Goal: Register for event/course

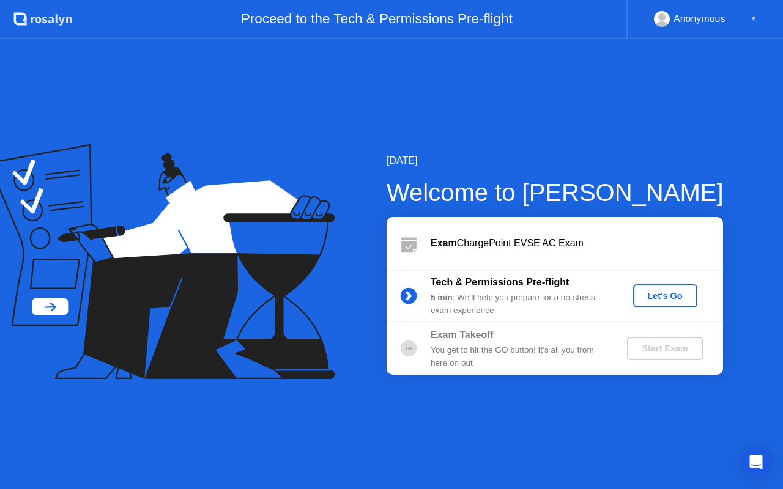
click at [651, 293] on div "Let's Go" at bounding box center [665, 296] width 54 height 10
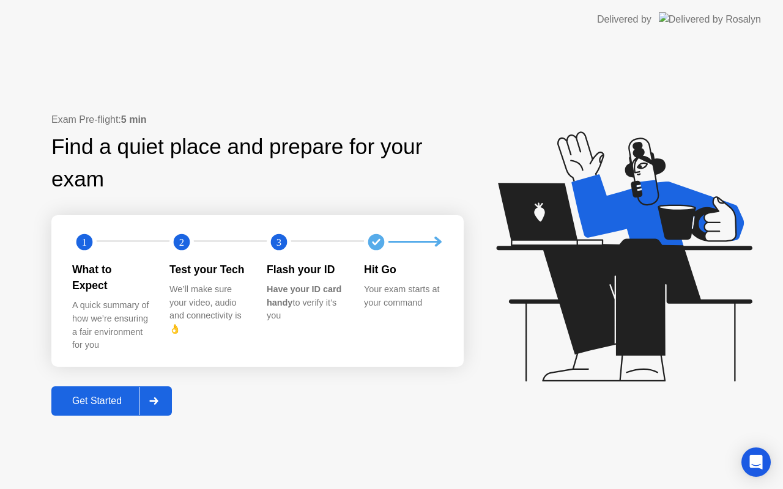
click at [165, 395] on div at bounding box center [153, 401] width 29 height 28
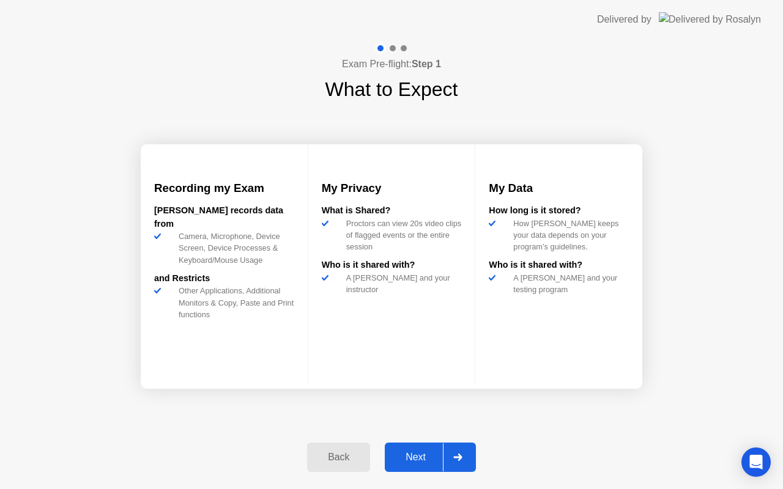
click at [459, 452] on div at bounding box center [457, 457] width 29 height 28
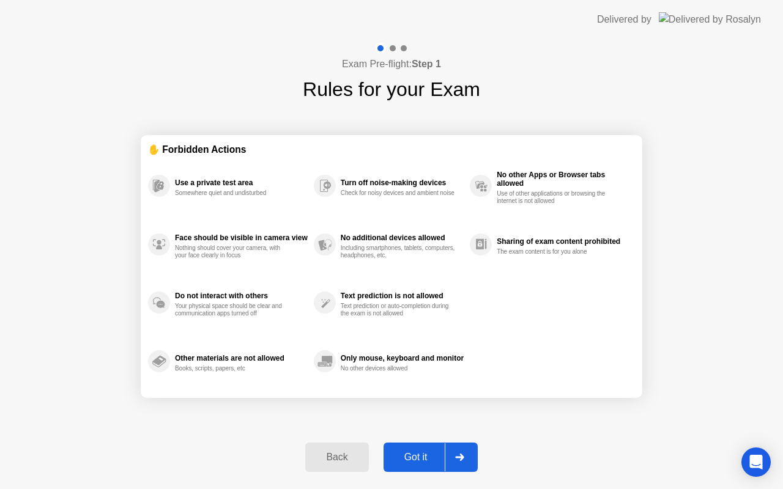
click at [461, 456] on icon at bounding box center [459, 457] width 9 height 7
select select "**********"
select select "*******"
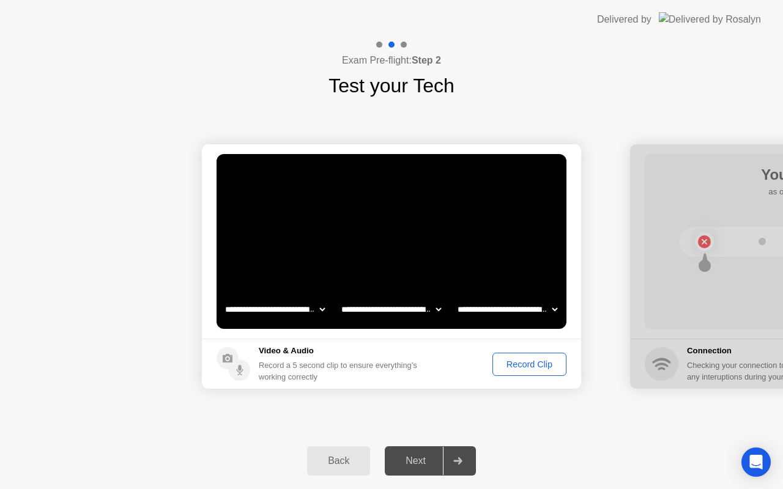
click at [534, 361] on div "Record Clip" at bounding box center [529, 365] width 65 height 10
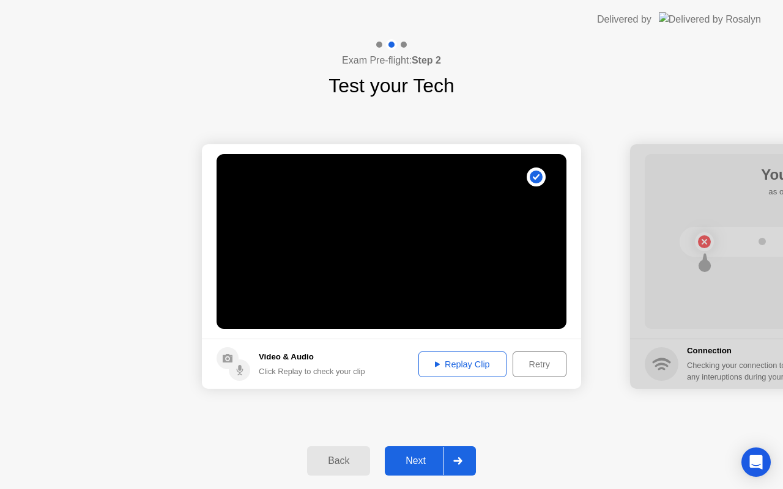
click at [418, 452] on button "Next" at bounding box center [430, 461] width 91 height 29
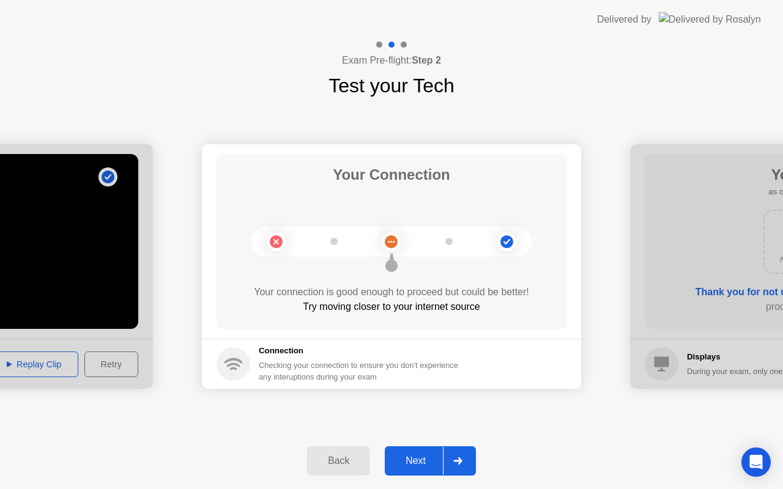
click at [459, 459] on icon at bounding box center [457, 461] width 9 height 7
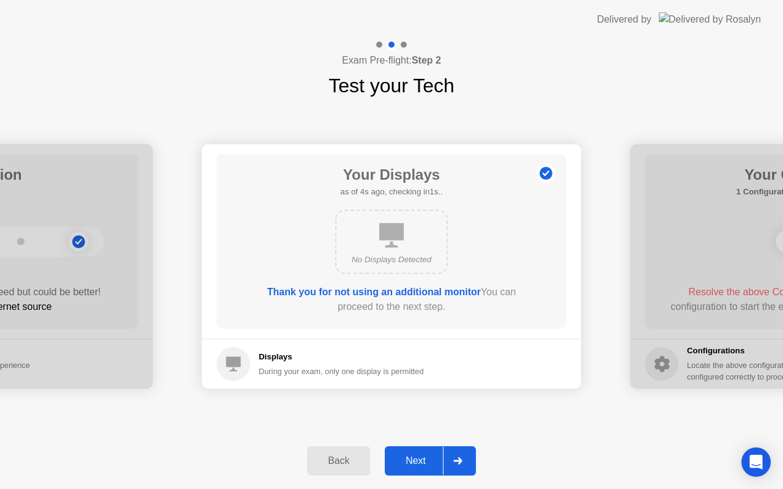
click at [459, 459] on icon at bounding box center [457, 461] width 9 height 7
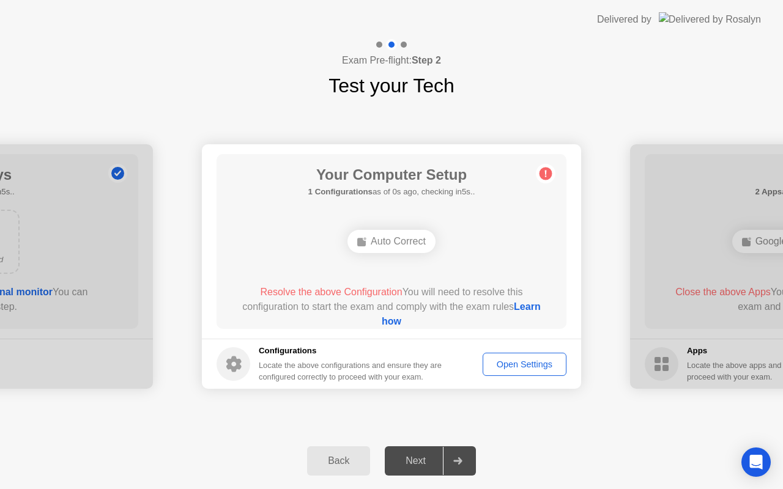
click at [390, 239] on div "Auto Correct" at bounding box center [391, 241] width 88 height 23
click at [382, 319] on link "Learn how" at bounding box center [461, 314] width 159 height 25
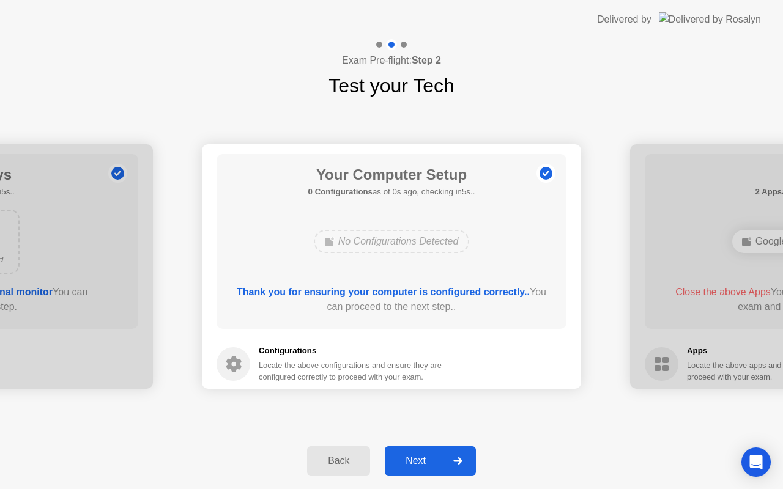
click at [433, 462] on div "Next" at bounding box center [415, 461] width 54 height 11
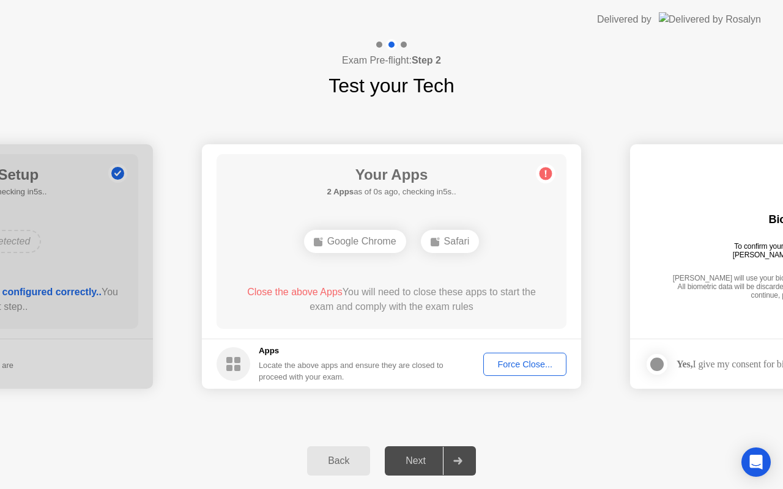
click at [524, 369] on div "Force Close..." at bounding box center [525, 365] width 75 height 10
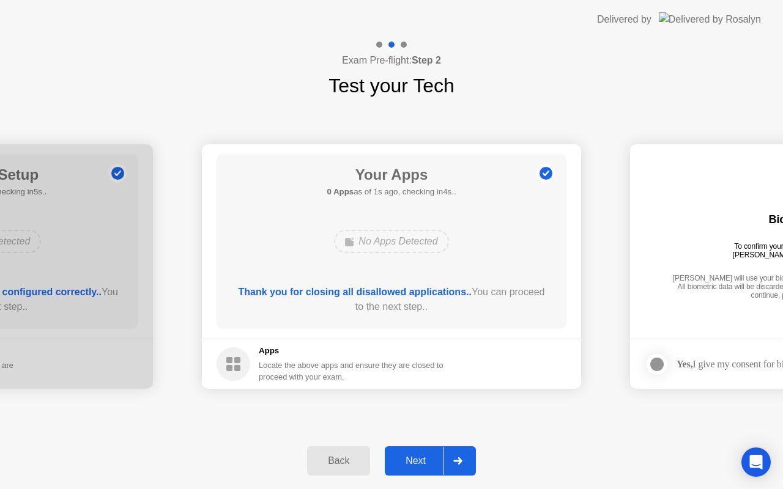
click at [402, 461] on div "Next" at bounding box center [415, 461] width 54 height 11
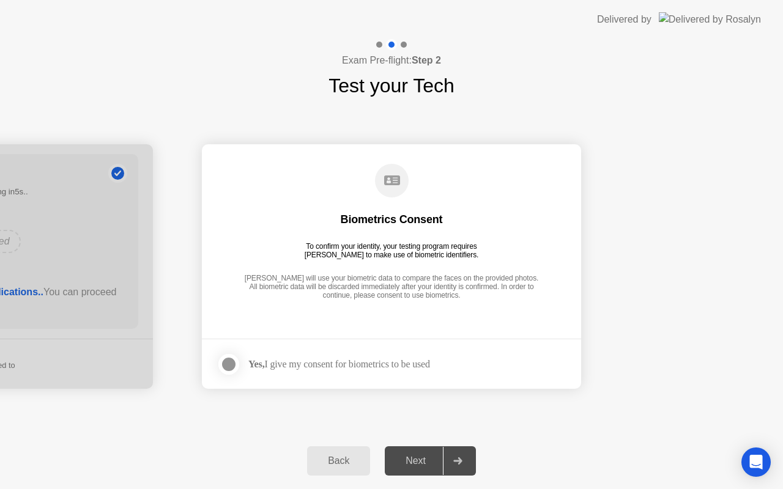
click at [231, 365] on div at bounding box center [228, 364] width 15 height 15
click at [407, 469] on button "Next" at bounding box center [430, 461] width 91 height 29
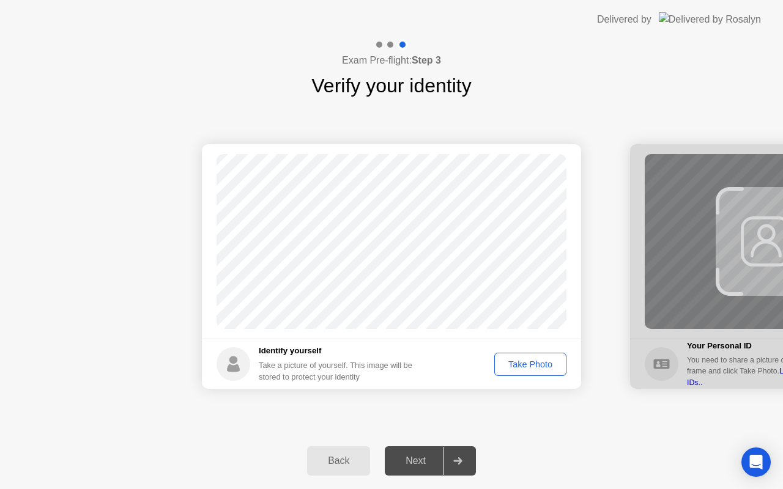
click at [545, 366] on div "Take Photo" at bounding box center [531, 365] width 64 height 10
click at [410, 456] on div "Next" at bounding box center [415, 461] width 54 height 11
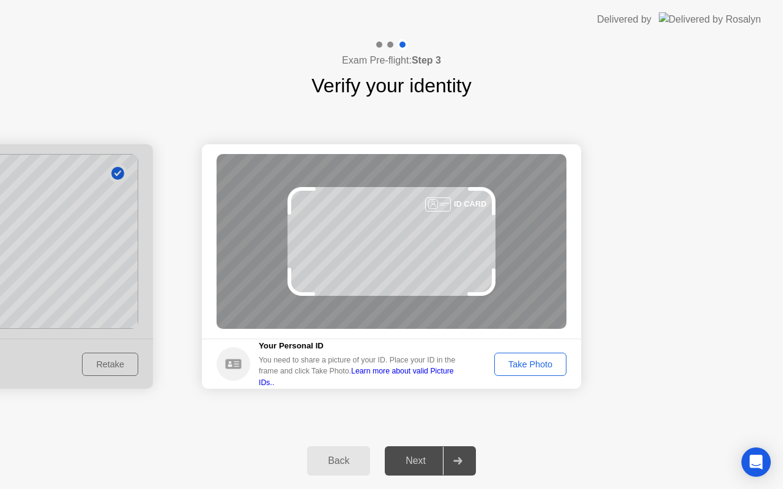
click at [542, 365] on div "Take Photo" at bounding box center [531, 365] width 64 height 10
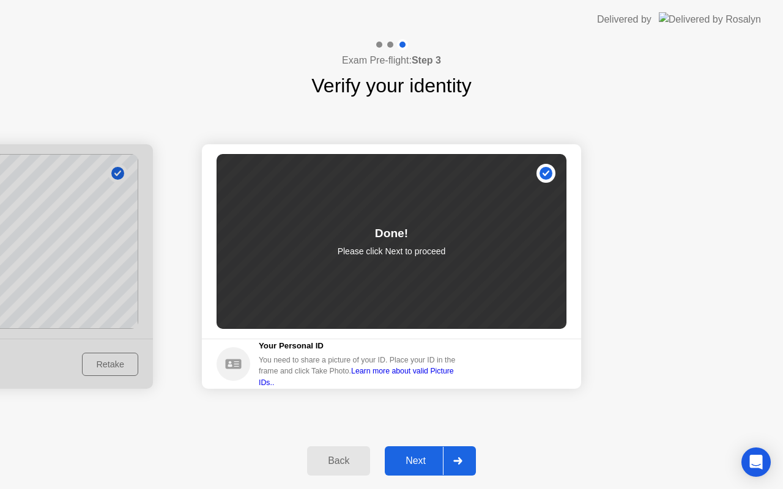
click at [412, 461] on div "Next" at bounding box center [415, 461] width 54 height 11
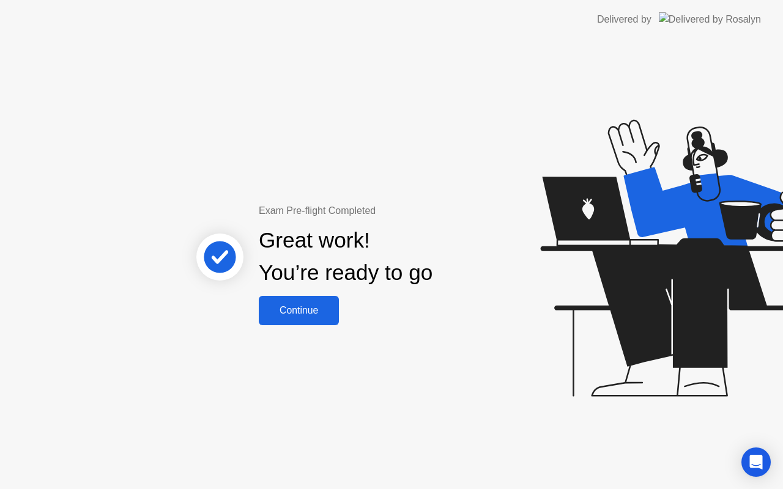
click at [306, 320] on button "Continue" at bounding box center [299, 310] width 80 height 29
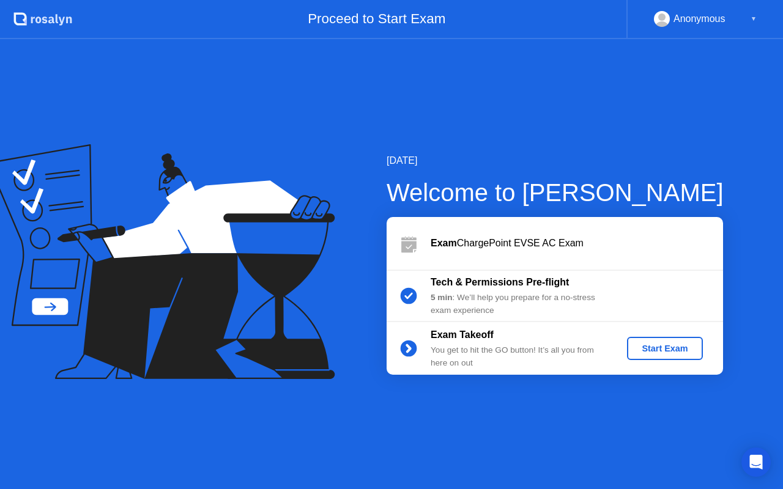
click at [655, 353] on div "Start Exam" at bounding box center [664, 349] width 65 height 10
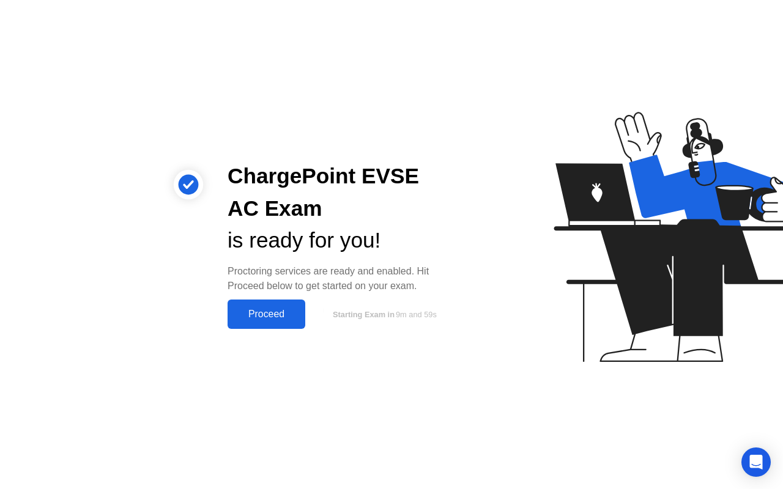
click at [256, 304] on button "Proceed" at bounding box center [267, 314] width 78 height 29
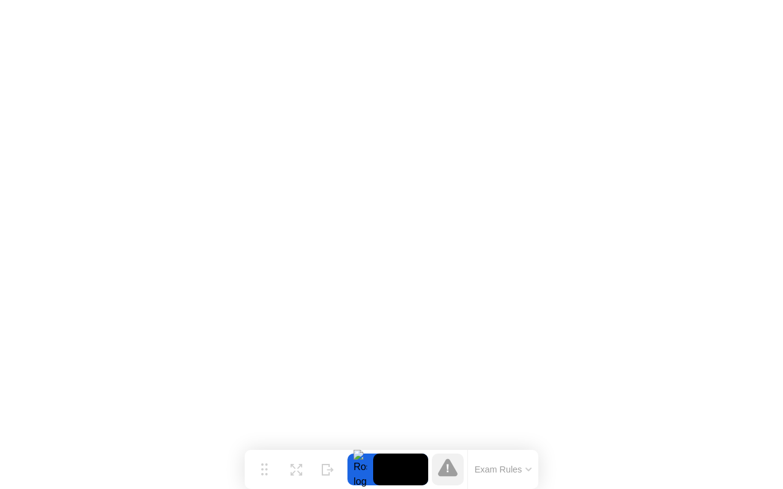
click at [501, 467] on button "Exam Rules" at bounding box center [503, 469] width 65 height 11
